Goal: Complete application form

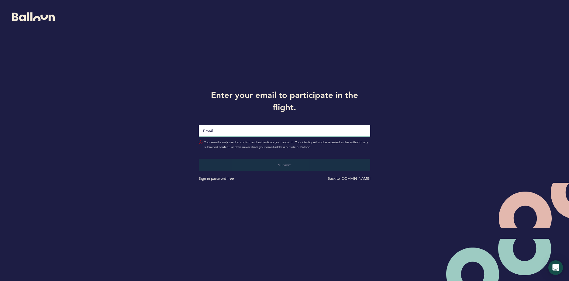
click at [241, 130] on input "Email" at bounding box center [284, 131] width 171 height 12
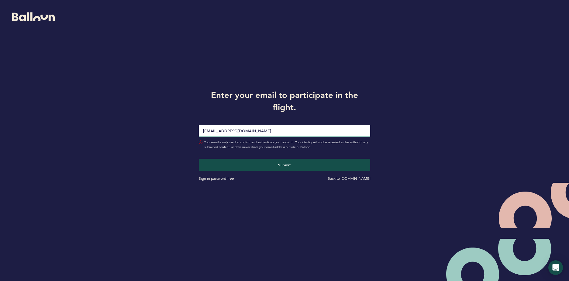
type input "[EMAIL_ADDRESS][DOMAIN_NAME]"
click at [267, 131] on input "[EMAIL_ADDRESS][DOMAIN_NAME]" at bounding box center [284, 131] width 171 height 12
click at [371, 164] on button "Submit" at bounding box center [284, 164] width 177 height 12
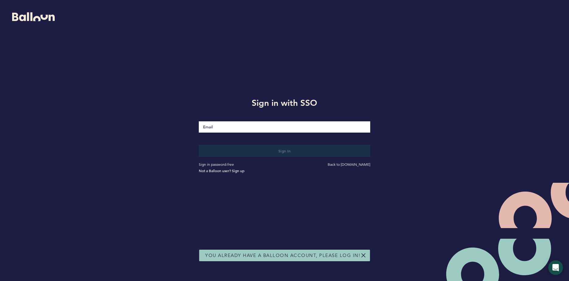
click at [289, 124] on input "Email" at bounding box center [284, 126] width 171 height 11
type input "[EMAIL_ADDRESS][DOMAIN_NAME]"
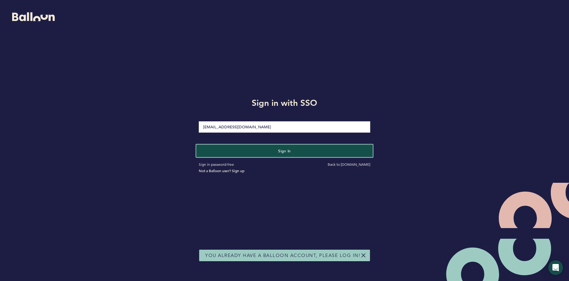
click at [301, 153] on button "Sign in" at bounding box center [284, 150] width 177 height 12
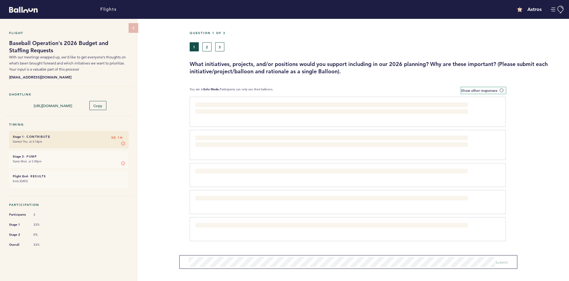
click at [502, 88] on label "Show other responses" at bounding box center [483, 90] width 45 height 6
click at [0, 0] on input "Show other responses" at bounding box center [0, 0] width 0 height 0
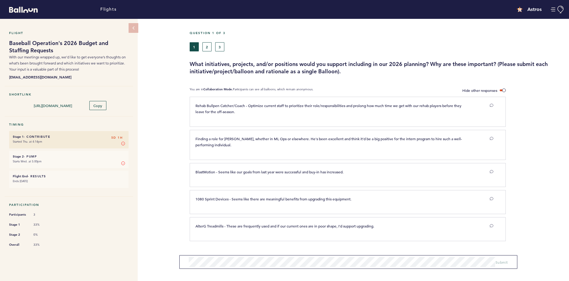
click at [233, 268] on form "Submit" at bounding box center [348, 262] width 338 height 14
click at [205, 49] on button "2" at bounding box center [207, 46] width 9 height 9
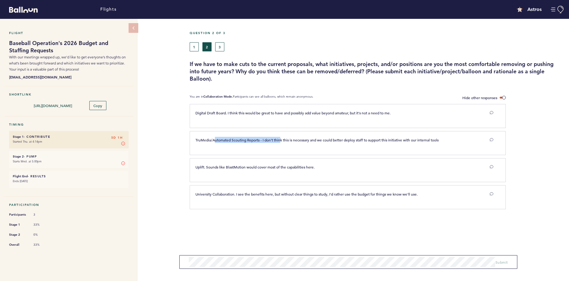
drag, startPoint x: 216, startPoint y: 140, endPoint x: 282, endPoint y: 140, distance: 66.9
click at [282, 140] on span "TruMedia/Automated Scouting Reports - I don't think this is necessary and we co…" at bounding box center [317, 139] width 243 height 5
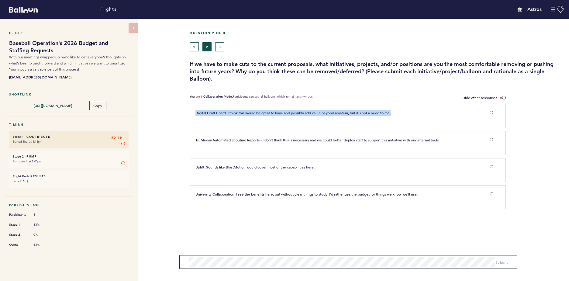
drag, startPoint x: 189, startPoint y: 115, endPoint x: 399, endPoint y: 119, distance: 210.2
click at [399, 119] on div "Flight Baseball Operation's 2026 Budget and Staffing Requests With our meetings…" at bounding box center [284, 150] width 569 height 262
drag, startPoint x: 399, startPoint y: 119, endPoint x: 370, endPoint y: 117, distance: 29.0
click at [370, 117] on div "Digital Draft Board. I think this would be great to have and possibly add value…" at bounding box center [344, 115] width 307 height 11
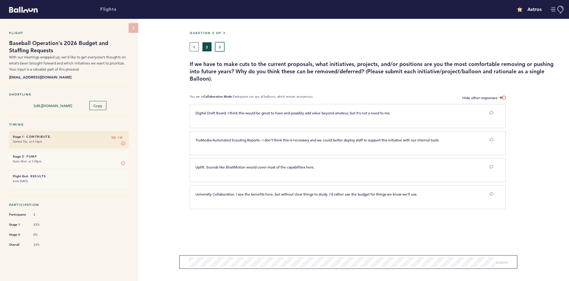
click at [218, 50] on button "3" at bounding box center [219, 46] width 9 height 9
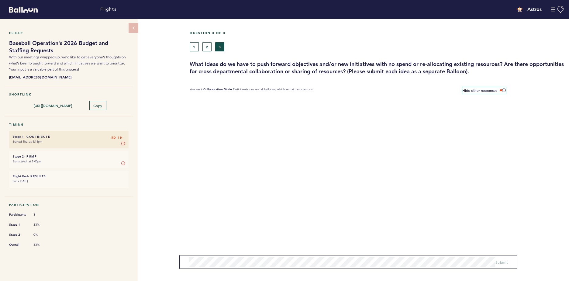
click at [503, 90] on span at bounding box center [503, 90] width 6 height 2
click at [0, 0] on input "Hide other responses" at bounding box center [0, 0] width 0 height 0
click at [503, 90] on span at bounding box center [503, 90] width 6 height 2
click at [0, 0] on input "Show other responses" at bounding box center [0, 0] width 0 height 0
click at [206, 46] on button "2" at bounding box center [207, 46] width 9 height 9
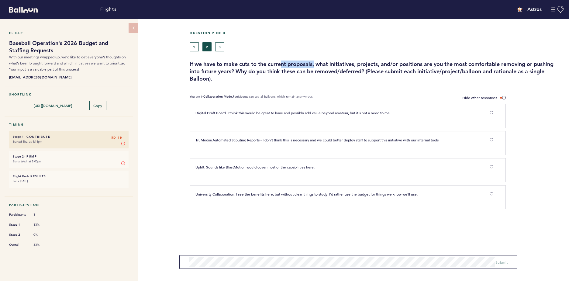
drag, startPoint x: 283, startPoint y: 59, endPoint x: 316, endPoint y: 65, distance: 33.3
click at [316, 65] on div "Question 2 of 3 1 2 3 If we have to make cuts to the current proposals, what in…" at bounding box center [379, 56] width 379 height 51
click at [316, 65] on h3 "If we have to make cuts to the current proposals, what initiatives, projects, a…" at bounding box center [377, 72] width 375 height 22
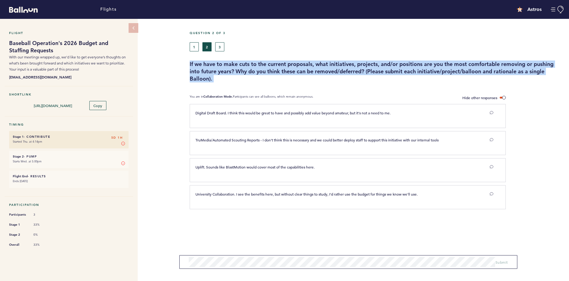
click at [316, 65] on h3 "If we have to make cuts to the current proposals, what initiatives, projects, a…" at bounding box center [377, 72] width 375 height 22
click at [315, 64] on h3 "If we have to make cuts to the current proposals, what initiatives, projects, a…" at bounding box center [377, 72] width 375 height 22
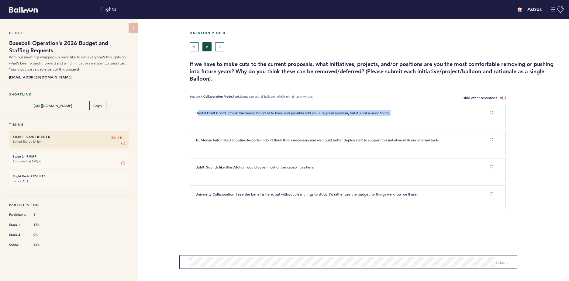
drag, startPoint x: 198, startPoint y: 110, endPoint x: 416, endPoint y: 119, distance: 218.2
click at [416, 119] on div "Digital Draft Board. I think this would be great to have and possibly add value…" at bounding box center [344, 115] width 307 height 11
drag, startPoint x: 416, startPoint y: 119, endPoint x: 305, endPoint y: 74, distance: 120.1
click at [305, 74] on h3 "If we have to make cuts to the current proposals, what initiatives, projects, a…" at bounding box center [377, 72] width 375 height 22
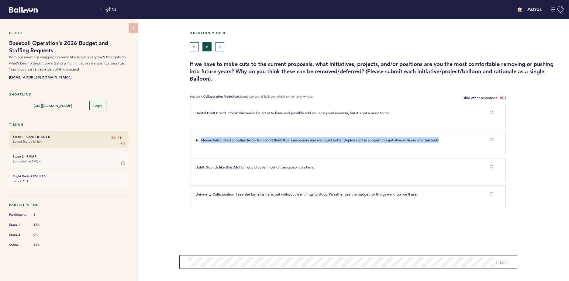
drag, startPoint x: 200, startPoint y: 143, endPoint x: 468, endPoint y: 142, distance: 267.6
click at [468, 142] on div "TruMedia/Automated Scouting Reports - I don't think this is necessary and we co…" at bounding box center [344, 142] width 307 height 11
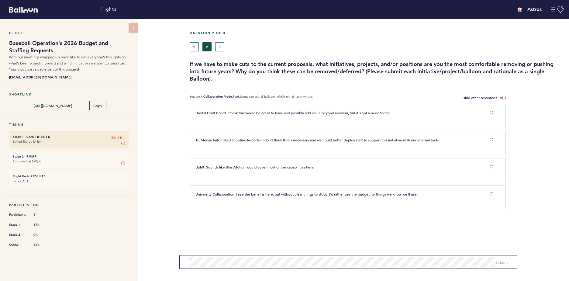
click at [362, 60] on div "Question 2 of 3 1 2 3 If we have to make cuts to the current proposals, what in…" at bounding box center [379, 56] width 379 height 51
drag, startPoint x: 353, startPoint y: 174, endPoint x: 434, endPoint y: 203, distance: 85.8
click at [434, 203] on div "Digital Draft Board. I think this would be great to have and possibly add value…" at bounding box center [379, 158] width 370 height 108
drag, startPoint x: 434, startPoint y: 203, endPoint x: 417, endPoint y: 219, distance: 23.2
click at [417, 219] on section "Digital Draft Board. I think this would be great to have and possibly add value…" at bounding box center [379, 173] width 379 height 139
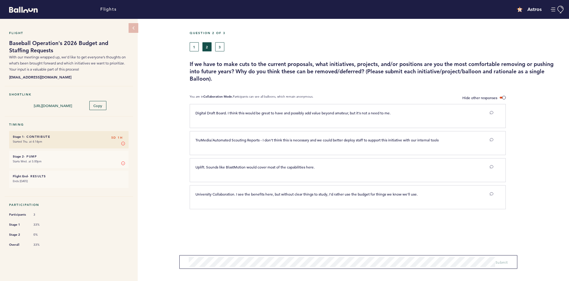
click at [415, 227] on section "Digital Draft Board. I think this would be great to have and possibly add value…" at bounding box center [379, 173] width 379 height 139
click at [195, 46] on button "1" at bounding box center [194, 46] width 9 height 9
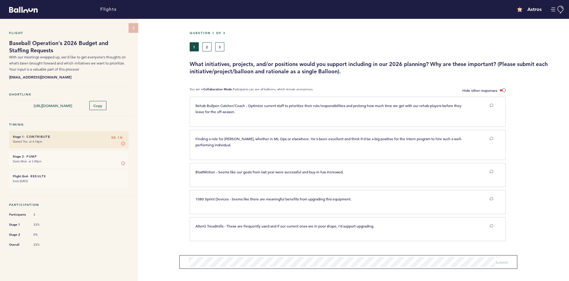
drag, startPoint x: 191, startPoint y: 134, endPoint x: 239, endPoint y: 146, distance: 49.9
click at [239, 146] on div "Finding a role for Dean Williams, whether in ML Ops or elsewhere. He's been exc…" at bounding box center [348, 145] width 316 height 30
click at [239, 146] on p "Finding a role for Dean Williams, whether in ML Ops or elsewhere. He's been exc…" at bounding box center [332, 142] width 272 height 12
drag, startPoint x: 195, startPoint y: 173, endPoint x: 381, endPoint y: 175, distance: 186.1
click at [381, 175] on div "BlastMotion - Seems like our goals from last year were successful and buy-in ha…" at bounding box center [344, 174] width 307 height 11
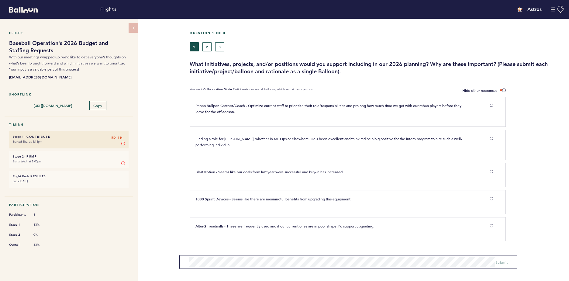
click at [185, 166] on div "Flight Baseball Operation's 2026 Budget and Staffing Requests With our meetings…" at bounding box center [284, 150] width 569 height 262
click at [206, 50] on button "2" at bounding box center [207, 46] width 9 height 9
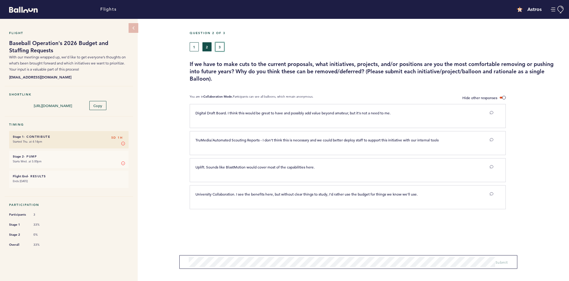
click at [219, 45] on button "3" at bounding box center [219, 46] width 9 height 9
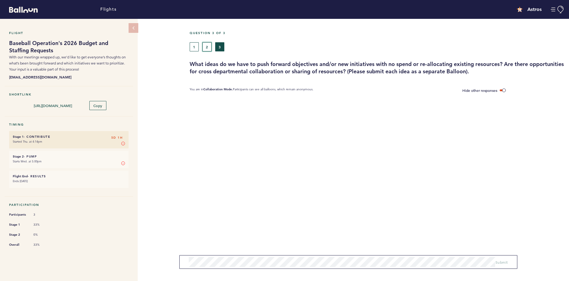
click at [208, 48] on button "2" at bounding box center [207, 46] width 9 height 9
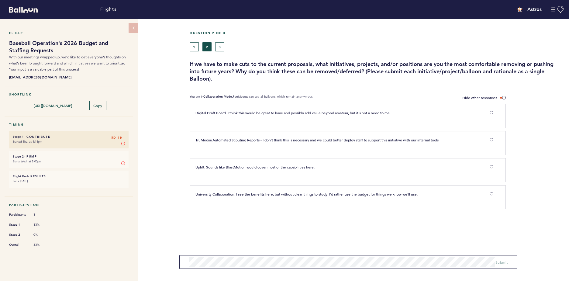
click at [199, 45] on div "1 2 3" at bounding box center [329, 46] width 279 height 9
click at [197, 45] on button "1" at bounding box center [194, 46] width 9 height 9
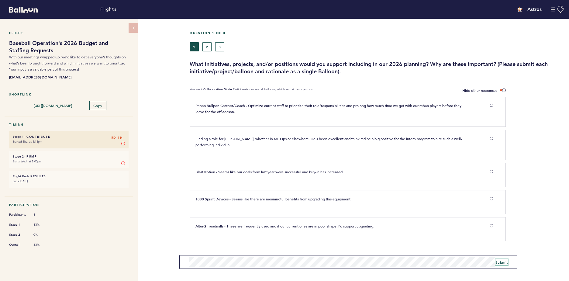
click at [500, 262] on span "Submit" at bounding box center [502, 262] width 12 height 5
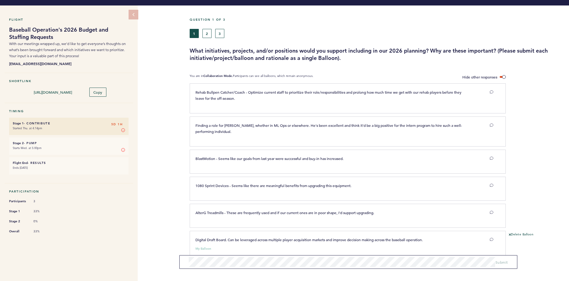
scroll to position [28, 0]
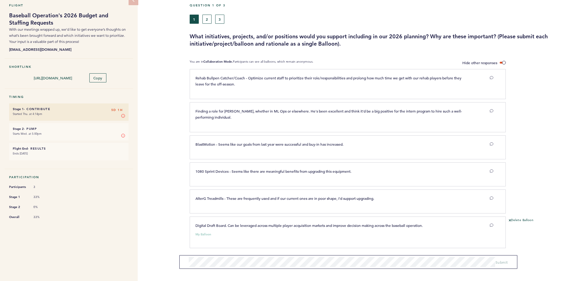
click at [206, 13] on div "Question 1 of 3" at bounding box center [377, 8] width 384 height 11
click at [207, 18] on button "2" at bounding box center [207, 19] width 9 height 9
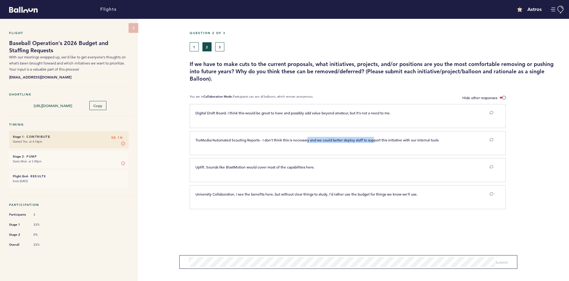
drag, startPoint x: 310, startPoint y: 144, endPoint x: 378, endPoint y: 138, distance: 68.7
click at [378, 138] on div "TruMedia/Automated Scouting Reports - I don't think this is necessary and we co…" at bounding box center [344, 142] width 307 height 11
click at [378, 138] on span "TruMedia/Automated Scouting Reports - I don't think this is necessary and we co…" at bounding box center [317, 139] width 243 height 5
click at [219, 50] on button "3" at bounding box center [219, 46] width 9 height 9
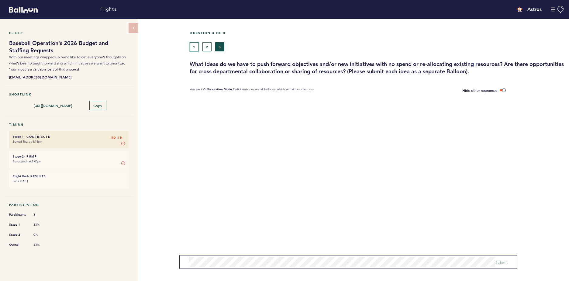
click at [194, 43] on button "1" at bounding box center [194, 46] width 9 height 9
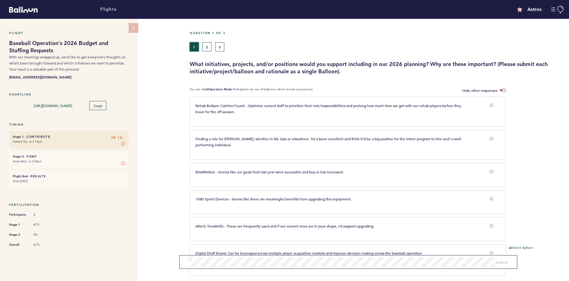
scroll to position [28, 0]
